Goal: Information Seeking & Learning: Learn about a topic

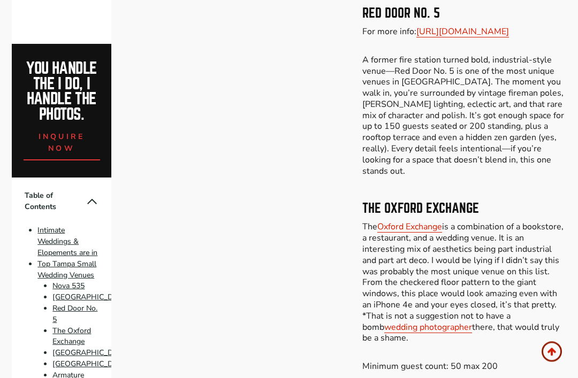
scroll to position [1272, 0]
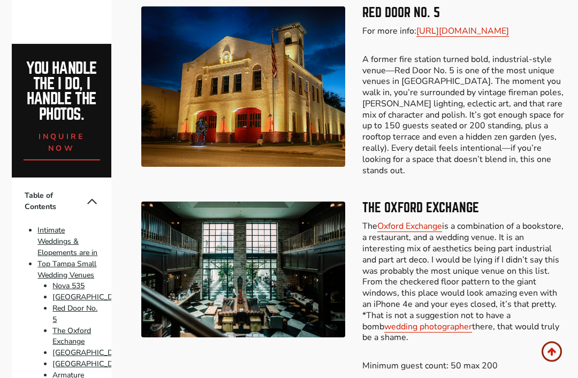
click at [418, 221] on link "Oxford Exchange" at bounding box center [409, 227] width 65 height 12
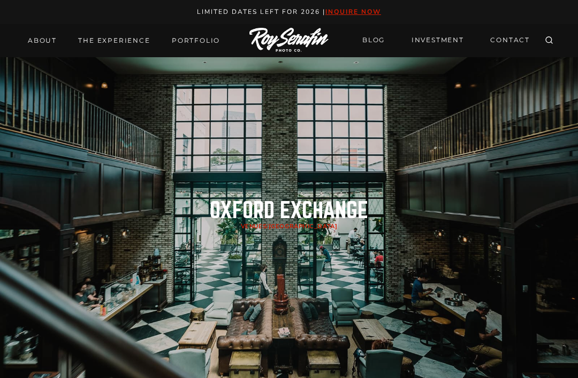
click at [197, 34] on link "Portfolio" at bounding box center [195, 40] width 61 height 15
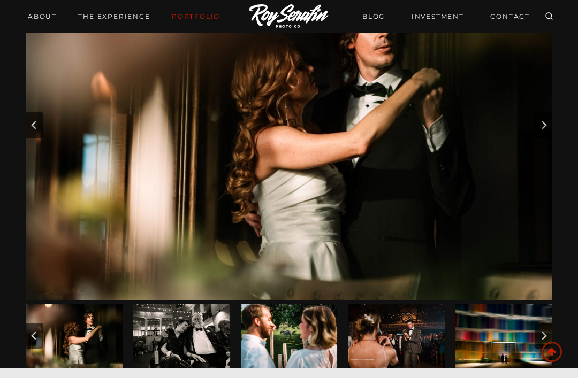
scroll to position [108, 0]
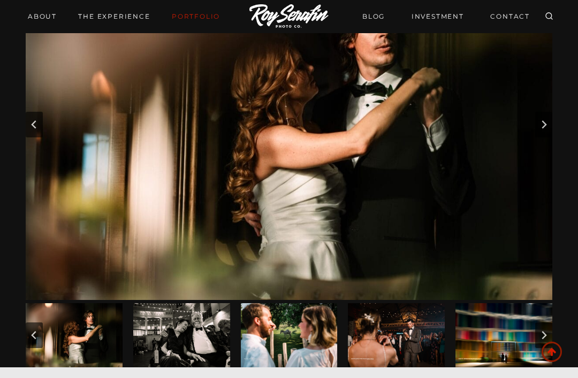
click at [529, 127] on img "1 of 28" at bounding box center [289, 124] width 526 height 351
click at [530, 125] on img "1 of 28" at bounding box center [289, 124] width 526 height 351
click at [538, 127] on button "Next slide" at bounding box center [543, 125] width 17 height 26
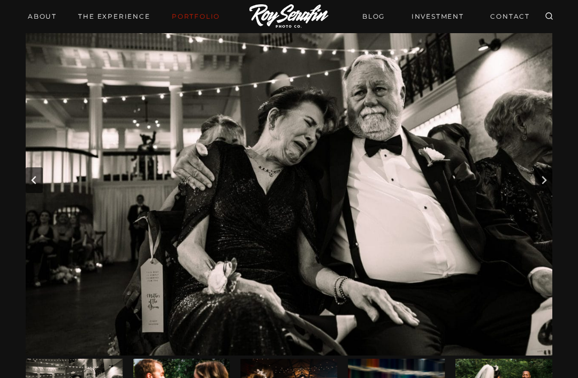
scroll to position [53, 0]
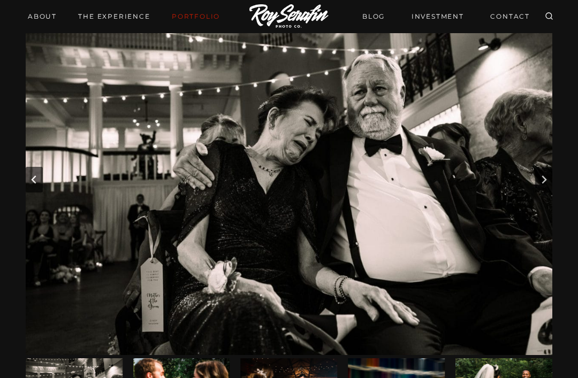
click at [537, 170] on button "Next slide" at bounding box center [543, 180] width 17 height 26
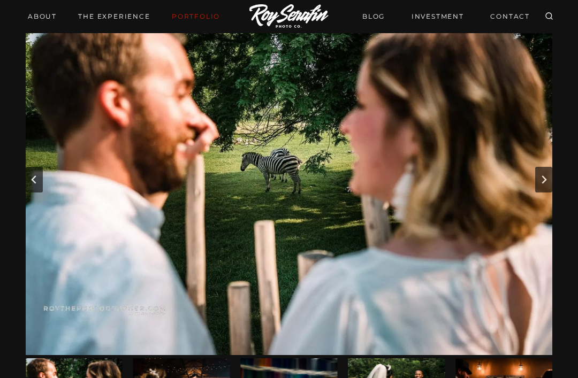
click at [539, 171] on button "Next slide" at bounding box center [543, 180] width 17 height 26
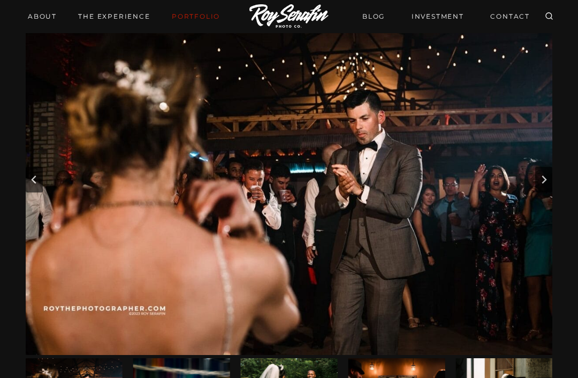
click at [538, 171] on button "Next slide" at bounding box center [543, 180] width 17 height 26
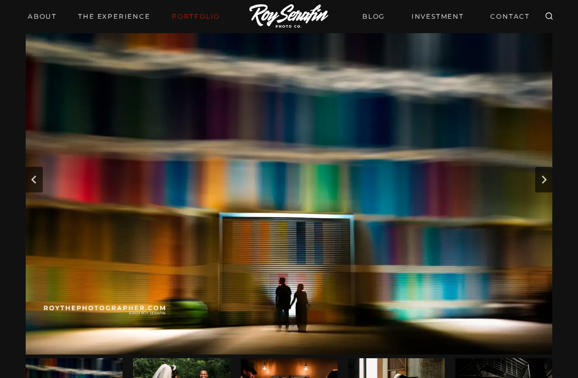
click at [549, 175] on button "Next slide" at bounding box center [543, 180] width 17 height 26
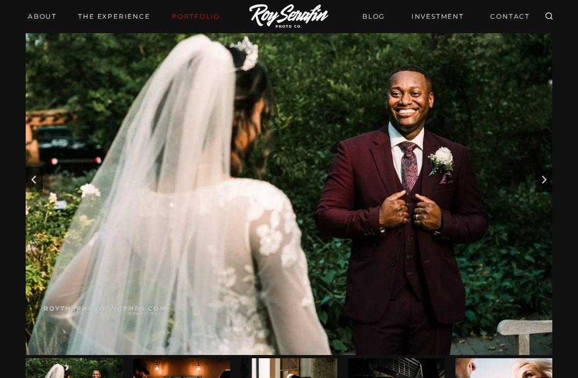
click at [537, 177] on button "Next slide" at bounding box center [543, 180] width 17 height 26
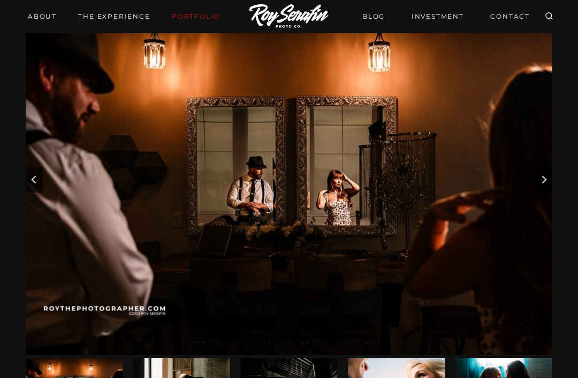
scroll to position [53, 0]
click at [536, 171] on button "Next slide" at bounding box center [543, 179] width 17 height 26
click at [551, 203] on img "7 of 28" at bounding box center [289, 179] width 526 height 351
click at [545, 187] on button "Next slide" at bounding box center [543, 179] width 17 height 26
